Goal: Transaction & Acquisition: Purchase product/service

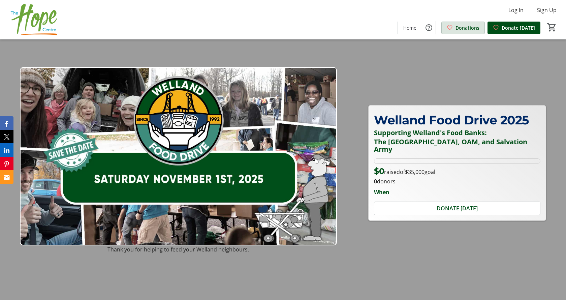
click at [464, 24] on span at bounding box center [463, 28] width 43 height 16
click at [518, 29] on span "Donate [DATE]" at bounding box center [518, 27] width 33 height 7
click at [456, 29] on span at bounding box center [463, 28] width 43 height 16
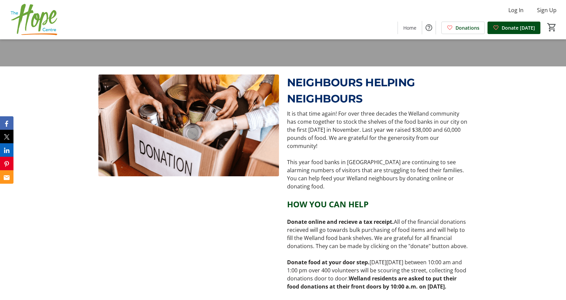
scroll to position [236, 0]
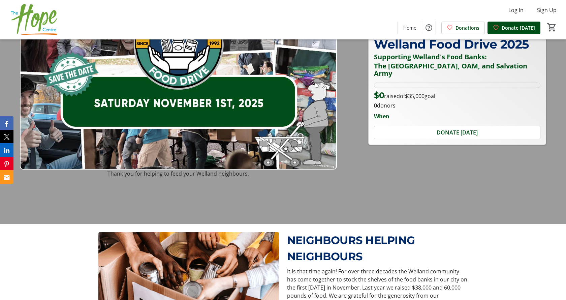
scroll to position [101, 0]
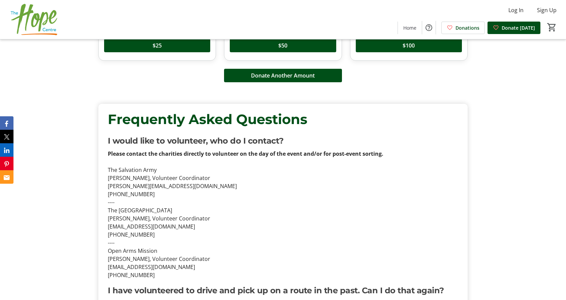
scroll to position [876, 0]
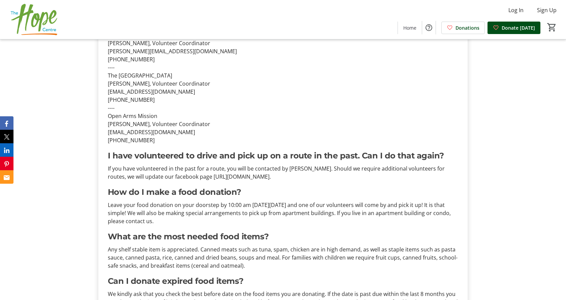
click at [36, 77] on div "Frequently Asked Questions I would like to volunteer, who do I contact? Please …" at bounding box center [283, 223] width 566 height 525
click at [63, 75] on div "Frequently Asked Questions I would like to volunteer, who do I contact? Please …" at bounding box center [283, 223] width 566 height 525
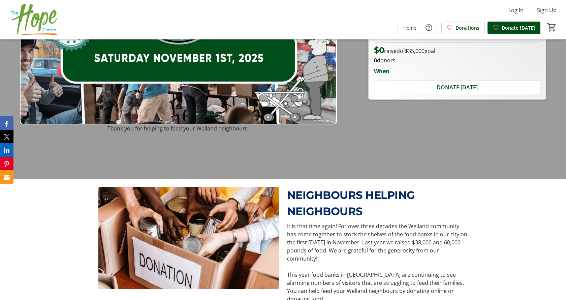
scroll to position [34, 0]
